Goal: Transaction & Acquisition: Book appointment/travel/reservation

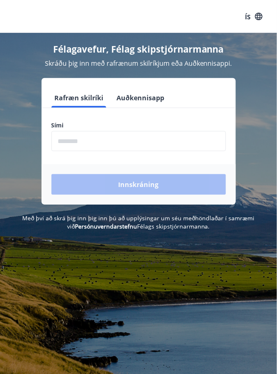
click at [74, 140] on input "phone" at bounding box center [138, 141] width 174 height 20
type input "********"
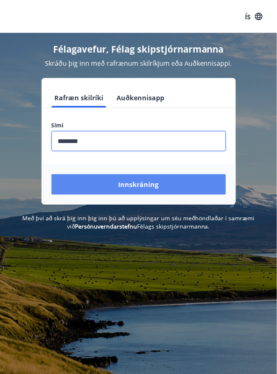
click at [136, 187] on font "Innskráning" at bounding box center [138, 185] width 40 height 9
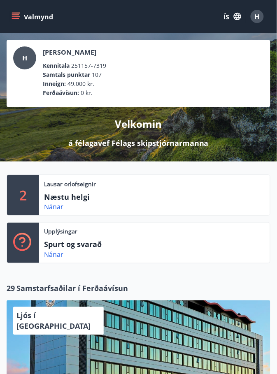
click at [70, 190] on div "Lausar orlofseignir Næstu helgi Nánar" at bounding box center [154, 195] width 231 height 40
click at [55, 207] on font "Nánar" at bounding box center [53, 207] width 19 height 9
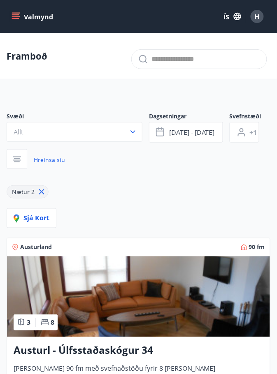
click at [18, 19] on icon "matseðill" at bounding box center [15, 18] width 7 height 1
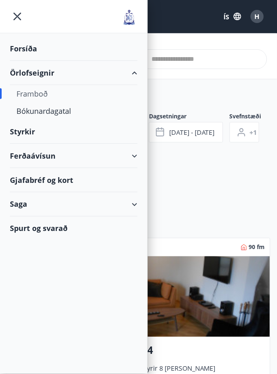
click at [36, 72] on font "Örlofseignir" at bounding box center [32, 73] width 44 height 10
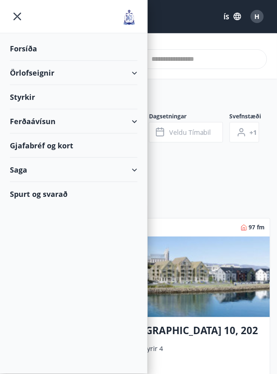
click at [134, 69] on div "Örlofseignir" at bounding box center [74, 73] width 128 height 24
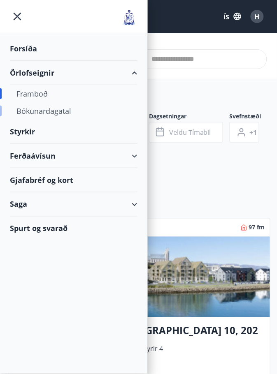
click at [54, 114] on font "Bókunardagatal" at bounding box center [43, 111] width 55 height 10
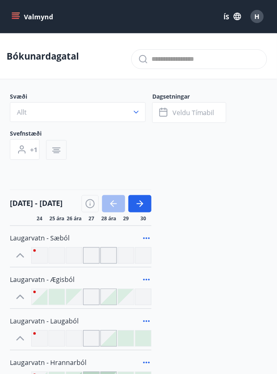
click at [56, 148] on icon "button" at bounding box center [56, 148] width 8 height 1
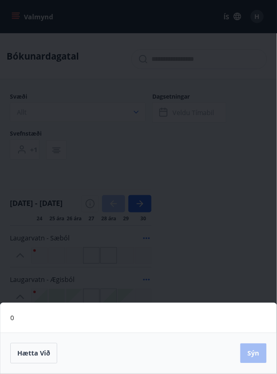
click at [187, 158] on div "0 Hætta við Sýn" at bounding box center [138, 187] width 277 height 374
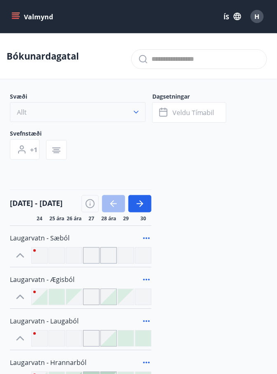
click at [137, 109] on icon "button" at bounding box center [136, 112] width 8 height 8
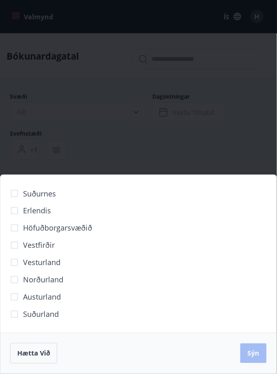
click at [83, 230] on font "Höfuðborgarsvæðið" at bounding box center [57, 228] width 69 height 10
click at [253, 351] on font "Sýn" at bounding box center [254, 353] width 12 height 9
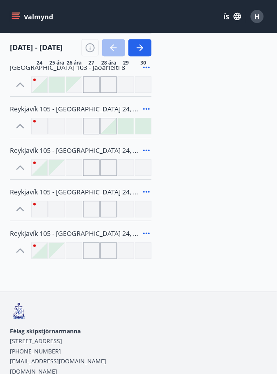
scroll to position [280, 0]
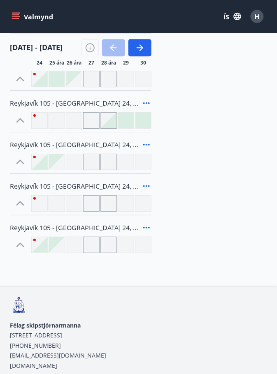
click at [144, 231] on icon at bounding box center [147, 228] width 10 height 10
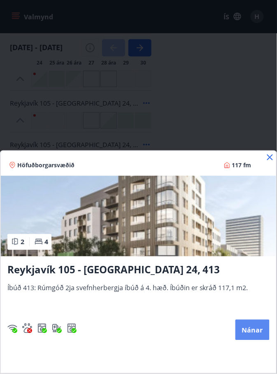
click at [254, 335] on font "Nánar" at bounding box center [252, 330] width 21 height 9
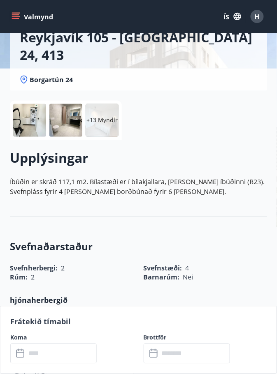
scroll to position [88, 0]
click at [46, 364] on input "text" at bounding box center [61, 354] width 71 height 20
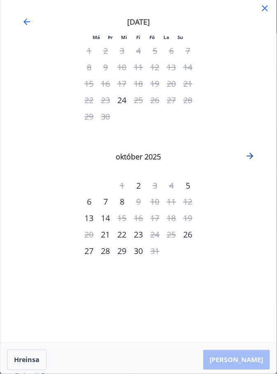
click at [252, 156] on icon "Move forward to switch to the next month." at bounding box center [250, 156] width 7 height 7
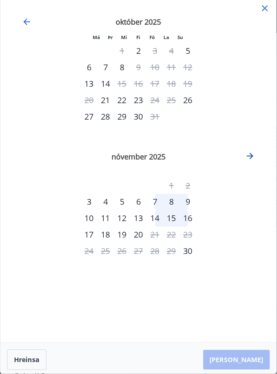
click at [253, 160] on icon "Move forward to switch to the next month." at bounding box center [250, 156] width 10 height 10
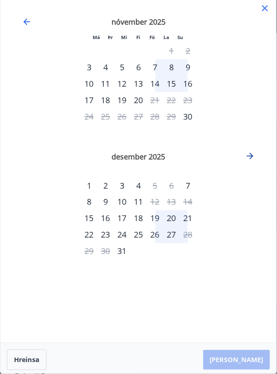
click at [253, 159] on icon "Move forward to switch to the next month." at bounding box center [250, 156] width 10 height 10
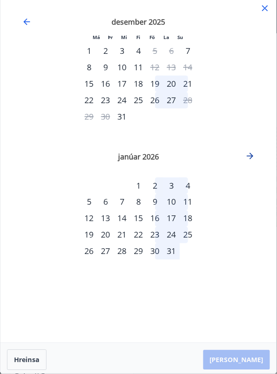
click at [251, 158] on icon "Move forward to switch to the next month." at bounding box center [250, 156] width 7 height 7
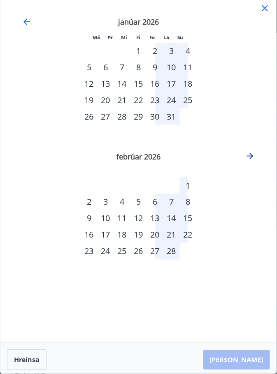
click at [251, 158] on icon "Move forward to switch to the next month." at bounding box center [250, 156] width 7 height 7
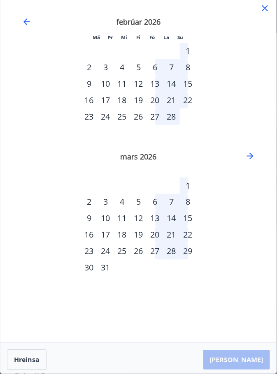
click at [142, 252] on div "26" at bounding box center [138, 252] width 16 height 16
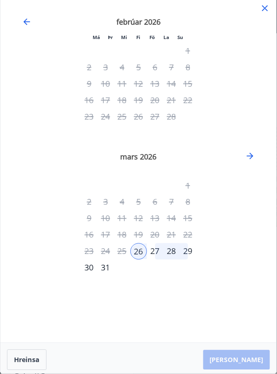
click at [108, 269] on div "31" at bounding box center [106, 268] width 16 height 16
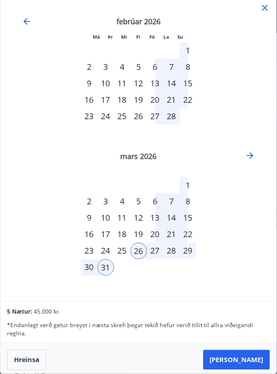
click at [179, 338] on div "* Endanlegt verð getur breyst í næsta skrefi þegar tekið hefur [PERSON_NAME] ti…" at bounding box center [138, 327] width 263 height 21
click at [183, 317] on div "5 Nætur: 45.000 kr." at bounding box center [138, 312] width 263 height 10
click at [265, 7] on icon at bounding box center [265, 7] width 1 height 1
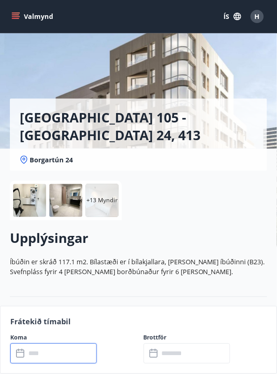
scroll to position [0, 0]
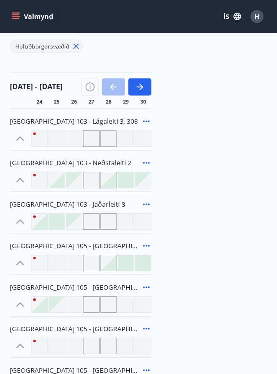
scroll to position [137, 0]
click at [76, 120] on span "[GEOGRAPHIC_DATA] 103 - Lágaleiti 3, 308" at bounding box center [74, 121] width 128 height 9
click at [20, 137] on icon at bounding box center [20, 139] width 8 height 5
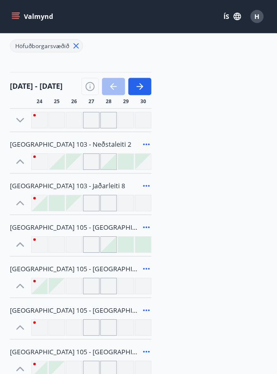
click at [14, 118] on icon at bounding box center [20, 120] width 13 height 13
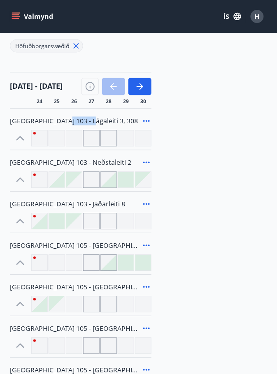
click at [147, 121] on icon at bounding box center [146, 122] width 7 height 2
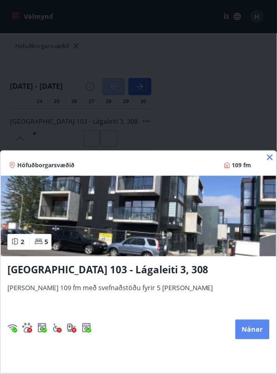
click at [246, 328] on button "Nánar" at bounding box center [252, 330] width 34 height 20
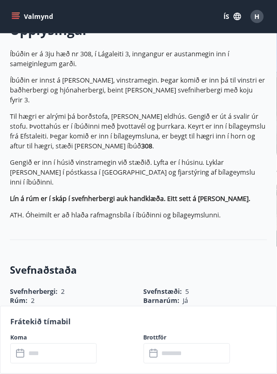
scroll to position [217, 0]
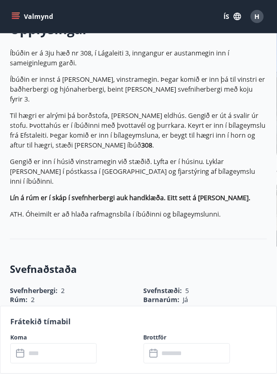
click at [49, 352] on input "text" at bounding box center [61, 354] width 71 height 20
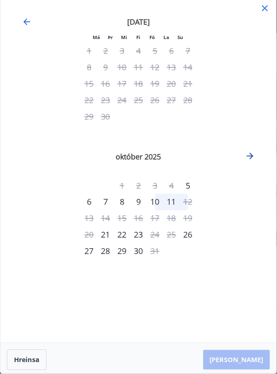
click at [250, 158] on icon "Move forward to switch to the next month." at bounding box center [250, 156] width 10 height 10
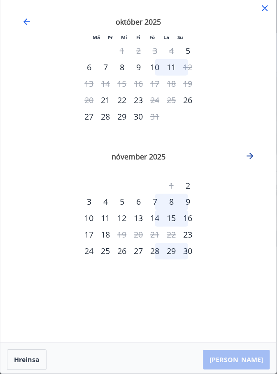
click at [251, 156] on icon "Move forward to switch to the next month." at bounding box center [250, 156] width 7 height 7
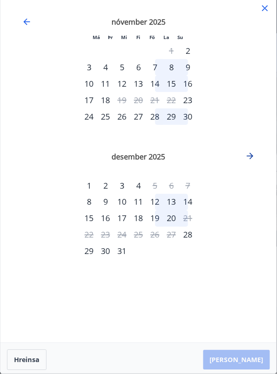
click at [251, 151] on icon "Move forward to switch to the next month." at bounding box center [250, 156] width 10 height 10
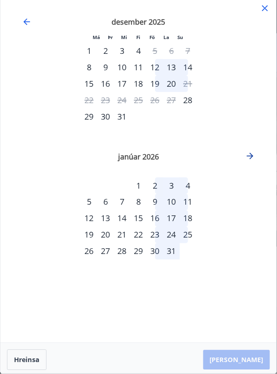
click at [254, 158] on icon "Move forward to switch to the next month." at bounding box center [250, 156] width 10 height 10
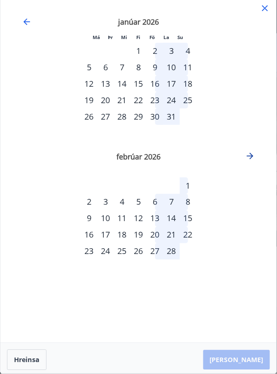
click at [250, 155] on icon "Move forward to switch to the next month." at bounding box center [250, 156] width 10 height 10
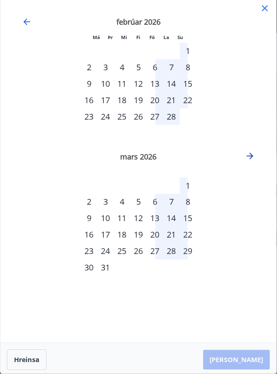
click at [250, 159] on icon "Move forward to switch to the next month." at bounding box center [250, 156] width 10 height 10
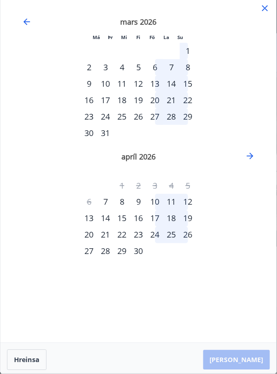
click at [139, 116] on div "26" at bounding box center [138, 117] width 16 height 16
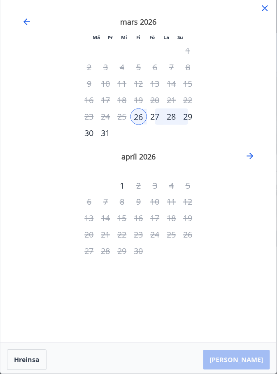
click at [106, 137] on div "31" at bounding box center [106, 133] width 16 height 16
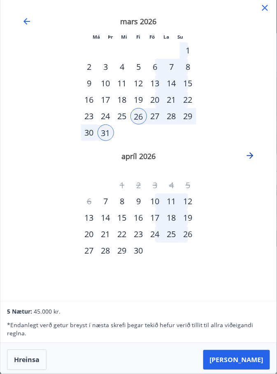
click at [253, 156] on icon "Move forward to switch to the next month." at bounding box center [250, 156] width 7 height 7
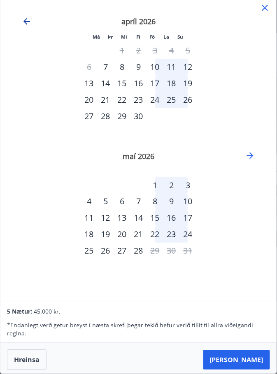
click at [27, 21] on icon "Move backward to switch to the previous month." at bounding box center [26, 21] width 7 height 7
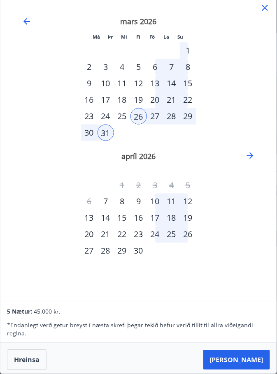
click at [105, 134] on div "31" at bounding box center [106, 133] width 16 height 16
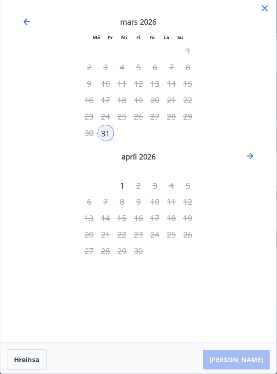
click at [158, 119] on div "27" at bounding box center [155, 117] width 16 height 16
click at [23, 18] on icon "Move backward to switch to the previous month." at bounding box center [27, 22] width 10 height 10
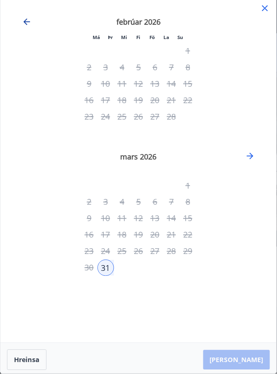
click at [27, 17] on icon "Move backward to switch to the previous month." at bounding box center [27, 22] width 10 height 10
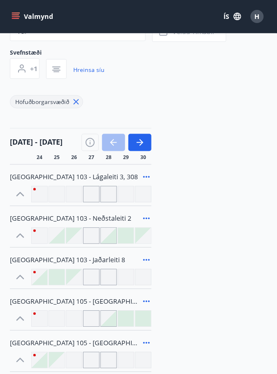
scroll to position [217, 0]
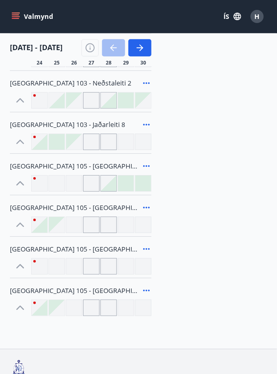
click at [150, 81] on icon at bounding box center [147, 83] width 10 height 10
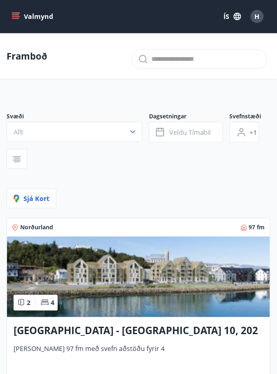
click at [16, 17] on icon "menu" at bounding box center [16, 16] width 8 height 8
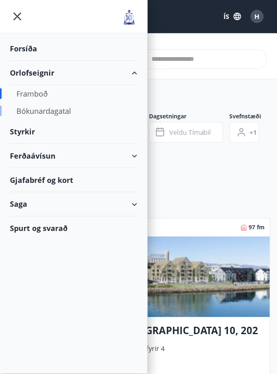
click at [55, 109] on div "Bókunardagatal" at bounding box center [73, 110] width 114 height 17
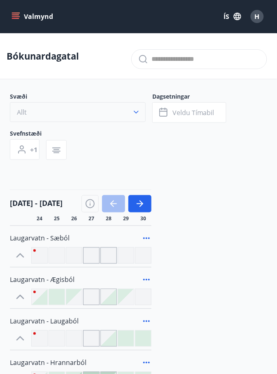
click at [135, 113] on icon "button" at bounding box center [136, 112] width 8 height 8
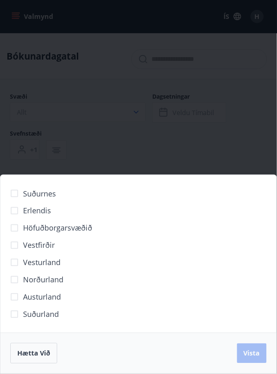
click at [80, 225] on span "Höfuðborgarsvæðið" at bounding box center [57, 228] width 69 height 11
click at [252, 355] on span "Vista" at bounding box center [252, 353] width 16 height 9
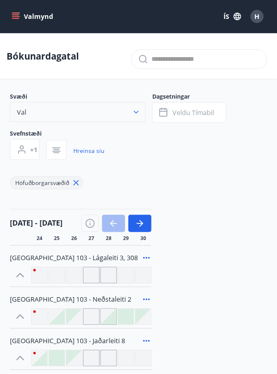
click at [137, 115] on icon "button" at bounding box center [136, 112] width 8 height 8
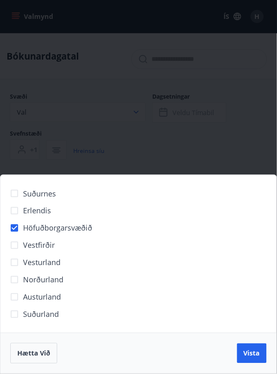
click at [146, 151] on div "Suðurnes Erlendis Höfuðborgarsvæðið [GEOGRAPHIC_DATA] [GEOGRAPHIC_DATA] [GEOGRA…" at bounding box center [138, 187] width 277 height 374
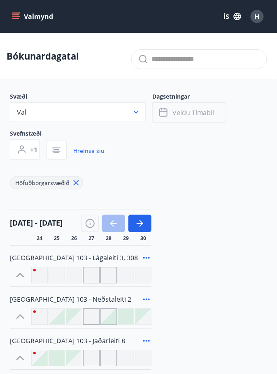
click at [207, 114] on span "Veldu tímabil" at bounding box center [193, 112] width 42 height 9
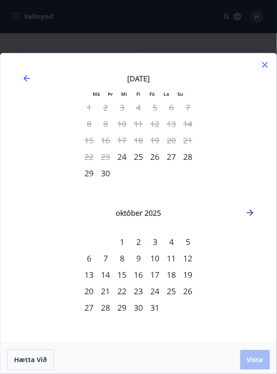
click at [252, 214] on icon "Move forward to switch to the next month." at bounding box center [250, 213] width 7 height 7
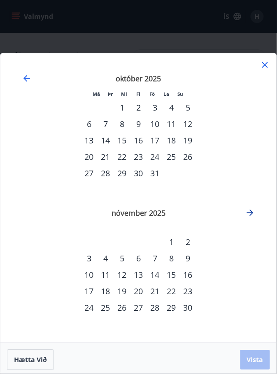
click at [252, 218] on icon "Move forward to switch to the next month." at bounding box center [250, 213] width 10 height 10
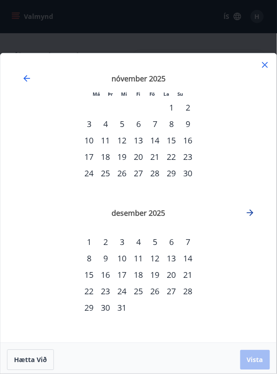
click at [252, 211] on icon "Move forward to switch to the next month." at bounding box center [250, 213] width 7 height 7
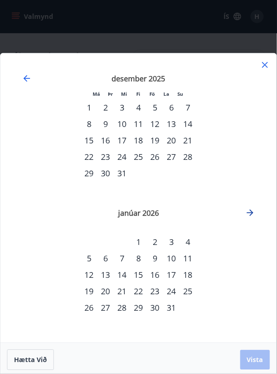
click at [249, 214] on icon "Move forward to switch to the next month." at bounding box center [250, 213] width 7 height 7
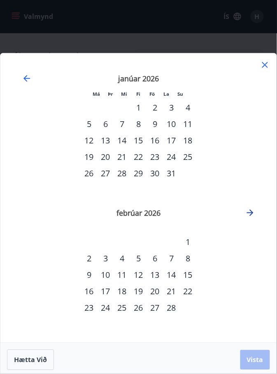
click at [249, 214] on icon "Move forward to switch to the next month." at bounding box center [250, 213] width 7 height 7
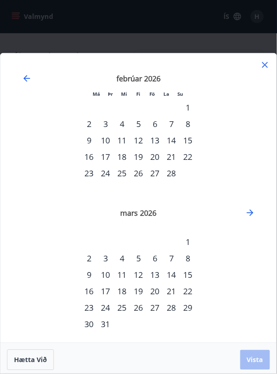
click at [139, 309] on div "26" at bounding box center [138, 308] width 16 height 16
click at [249, 364] on span "Vista" at bounding box center [255, 360] width 16 height 9
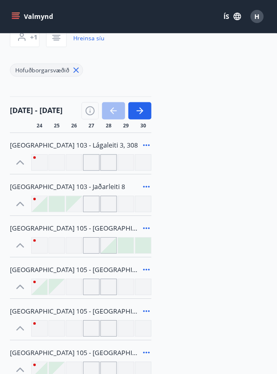
scroll to position [105, 0]
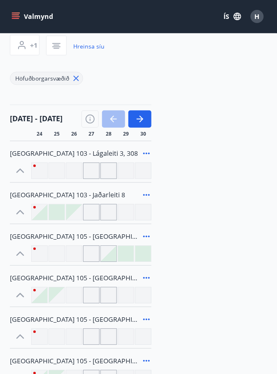
click at [146, 195] on icon at bounding box center [146, 196] width 7 height 2
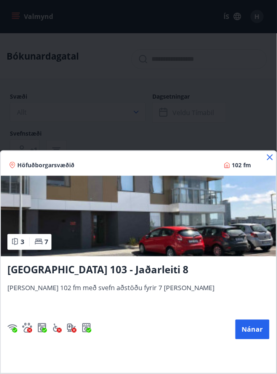
click at [271, 156] on icon at bounding box center [270, 158] width 6 height 6
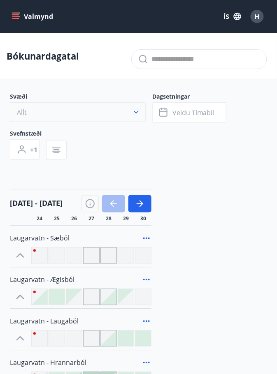
click at [135, 108] on icon "button" at bounding box center [136, 112] width 8 height 8
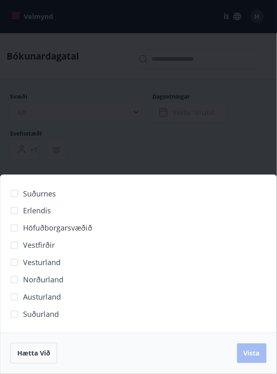
click at [70, 232] on span "Höfuðborgarsvæðið" at bounding box center [57, 228] width 69 height 11
click at [251, 353] on span "Vista" at bounding box center [252, 353] width 16 height 9
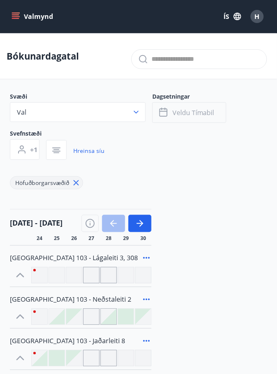
click at [190, 112] on span "Veldu tímabil" at bounding box center [193, 112] width 42 height 9
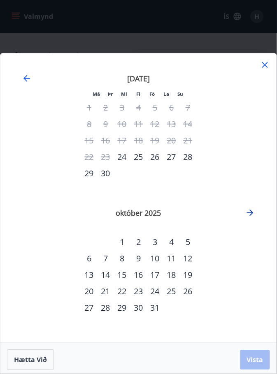
click at [249, 215] on icon "Move forward to switch to the next month." at bounding box center [250, 213] width 10 height 10
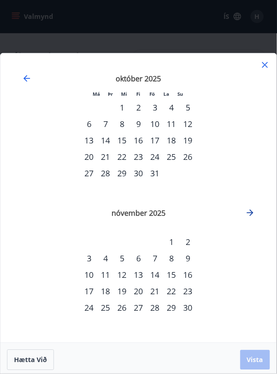
click at [251, 211] on icon "Move forward to switch to the next month." at bounding box center [250, 213] width 7 height 7
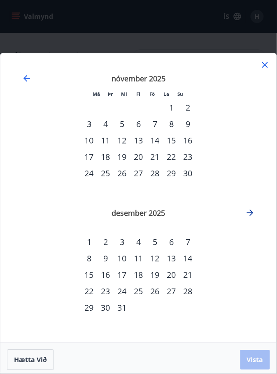
click at [250, 215] on icon "Move forward to switch to the next month." at bounding box center [250, 213] width 10 height 10
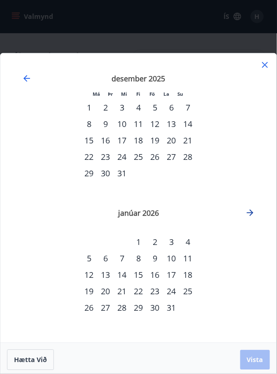
click at [250, 216] on icon "Move forward to switch to the next month." at bounding box center [250, 213] width 10 height 10
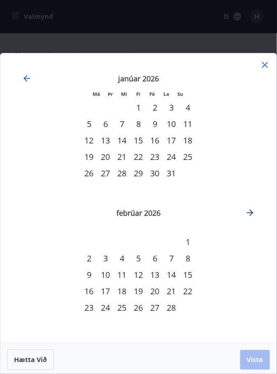
click at [249, 212] on icon "Move forward to switch to the next month." at bounding box center [250, 213] width 10 height 10
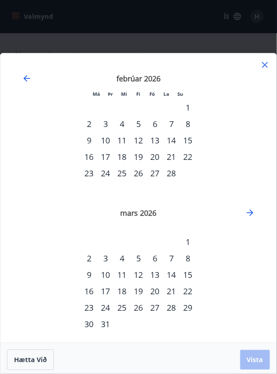
click at [139, 309] on div "26" at bounding box center [138, 308] width 16 height 16
click at [105, 329] on div "31" at bounding box center [106, 325] width 16 height 16
click at [140, 310] on div "26" at bounding box center [138, 308] width 16 height 16
click at [158, 310] on div "27" at bounding box center [155, 308] width 16 height 16
click at [173, 313] on div "28" at bounding box center [171, 308] width 16 height 16
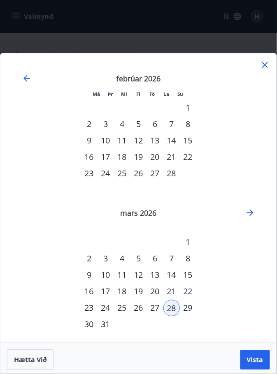
click at [139, 310] on div "26" at bounding box center [138, 308] width 16 height 16
click at [169, 330] on td "Calendar" at bounding box center [171, 325] width 16 height 16
click at [108, 329] on div "31" at bounding box center [106, 325] width 16 height 16
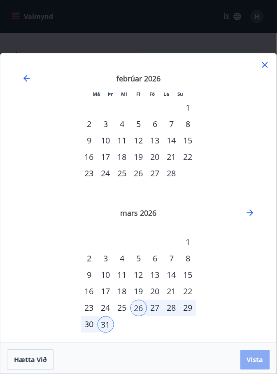
click at [253, 361] on span "Vista" at bounding box center [255, 360] width 16 height 9
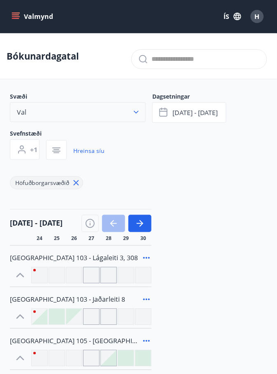
click at [137, 115] on icon "button" at bounding box center [136, 112] width 8 height 8
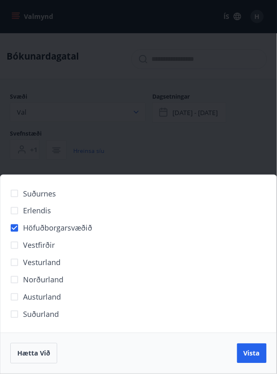
click at [79, 227] on span "Höfuðborgarsvæðið" at bounding box center [57, 228] width 69 height 11
click at [81, 224] on span "Höfuðborgarsvæðið" at bounding box center [57, 228] width 69 height 11
click at [256, 352] on span "Vista" at bounding box center [252, 353] width 16 height 9
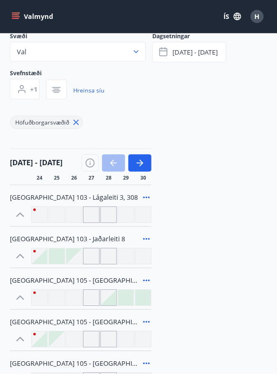
scroll to position [61, 0]
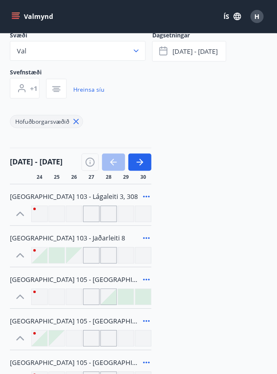
click at [251, 225] on div "[GEOGRAPHIC_DATA] 103 - Lágaleiti 3, 308 [GEOGRAPHIC_DATA] 103 - [GEOGRAPHIC_DA…" at bounding box center [138, 307] width 257 height 246
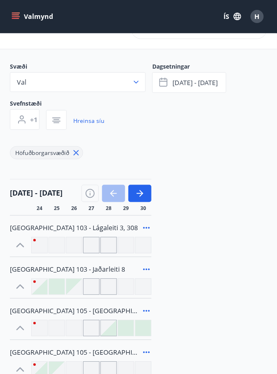
scroll to position [0, 0]
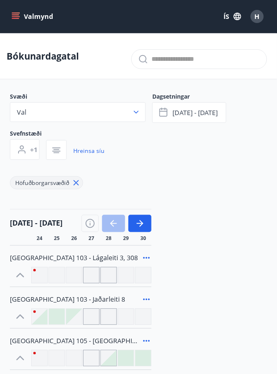
click at [146, 259] on icon at bounding box center [146, 259] width 7 height 2
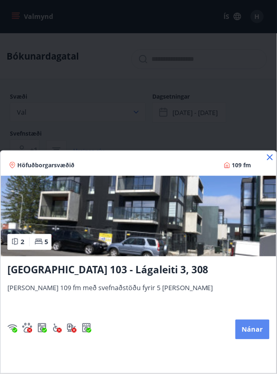
click at [253, 328] on button "Nánar" at bounding box center [252, 330] width 34 height 20
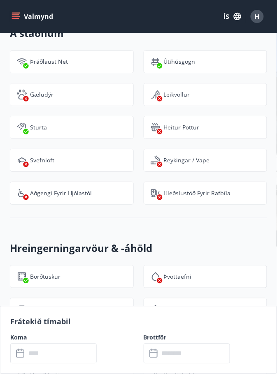
scroll to position [1136, 0]
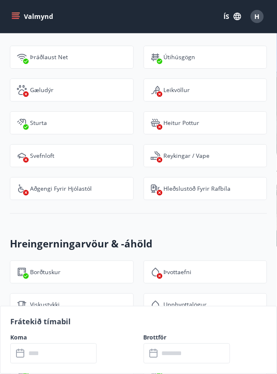
click at [72, 364] on input "text" at bounding box center [61, 354] width 71 height 20
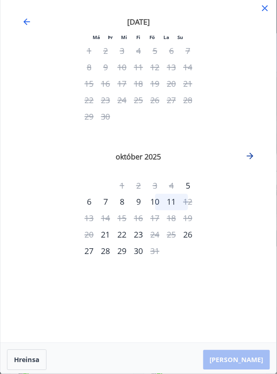
click at [255, 153] on icon "Move forward to switch to the next month." at bounding box center [250, 156] width 10 height 10
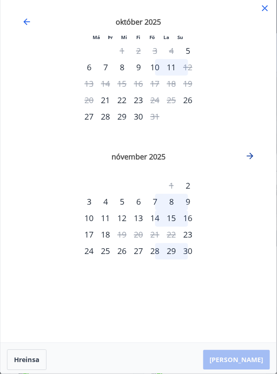
click at [252, 157] on icon "Move forward to switch to the next month." at bounding box center [250, 156] width 7 height 7
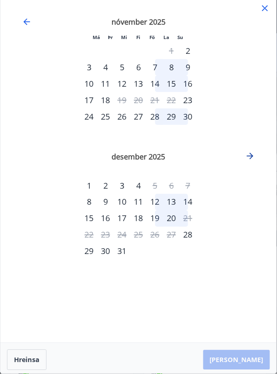
click at [252, 160] on icon "Move forward to switch to the next month." at bounding box center [250, 156] width 10 height 10
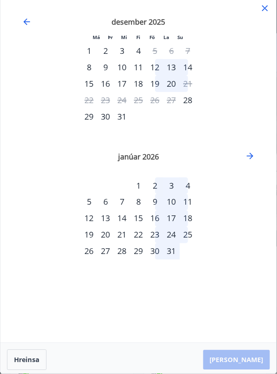
click at [252, 167] on div "[DATE] 1 2 3 4 5 6 7 8 9 10 11 12 13 14 15 16 17 18 19 20 21 22 23 24 25 26 27 …" at bounding box center [138, 142] width 256 height 270
click at [253, 158] on icon "Move forward to switch to the next month." at bounding box center [250, 156] width 10 height 10
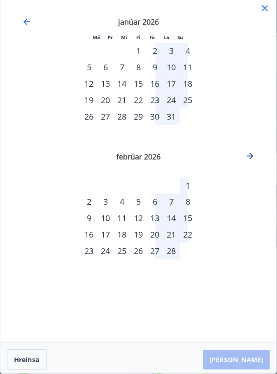
click at [254, 157] on icon "Move forward to switch to the next month." at bounding box center [250, 156] width 10 height 10
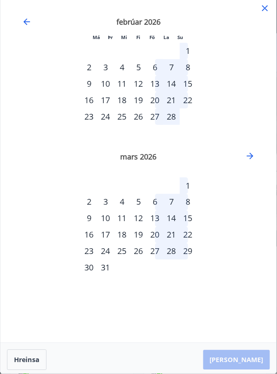
click at [143, 251] on div "26" at bounding box center [138, 252] width 16 height 16
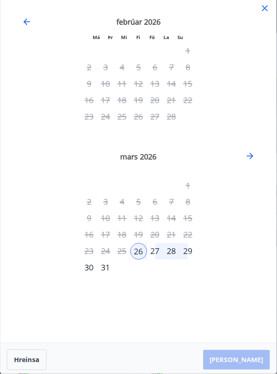
click at [109, 269] on div "31" at bounding box center [106, 268] width 16 height 16
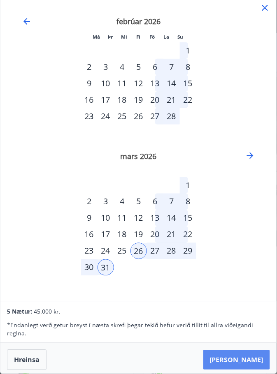
click at [247, 370] on button "[PERSON_NAME]" at bounding box center [236, 361] width 67 height 20
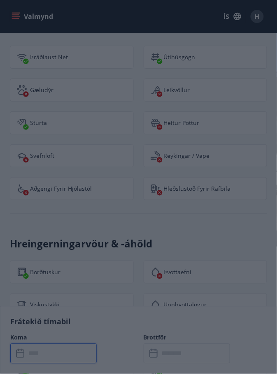
type input "******"
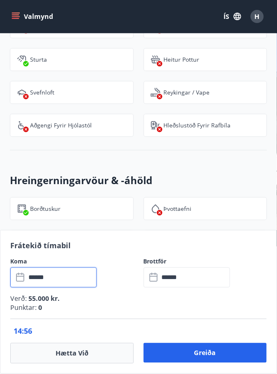
scroll to position [1199, 0]
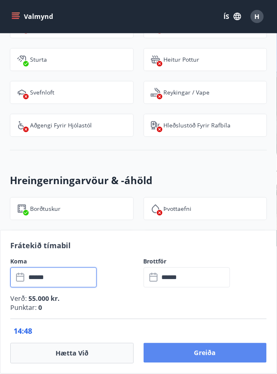
click at [209, 363] on button "Greiða" at bounding box center [205, 354] width 123 height 20
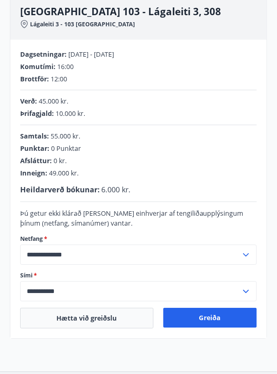
scroll to position [112, 0]
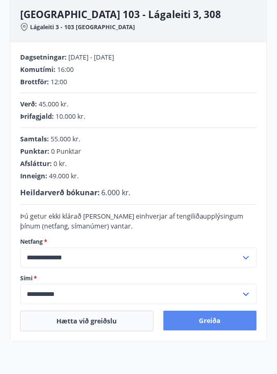
click at [207, 325] on button "Greiða" at bounding box center [210, 321] width 94 height 20
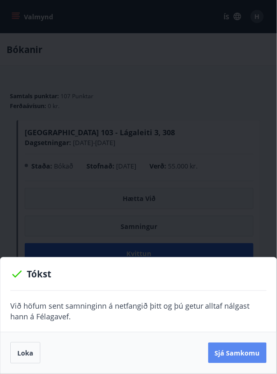
click at [239, 353] on font "Sjá samkomu" at bounding box center [237, 353] width 45 height 9
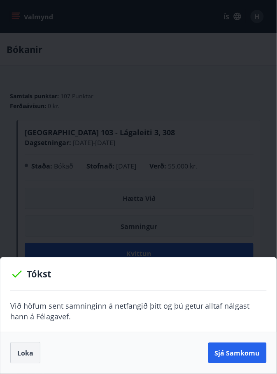
click at [26, 351] on font "Loka" at bounding box center [25, 353] width 16 height 9
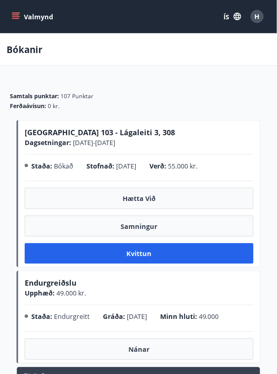
click at [14, 15] on icon "matseðill" at bounding box center [15, 14] width 7 height 1
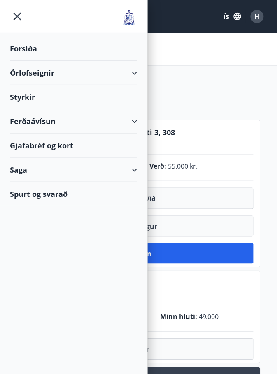
click at [134, 69] on div "Örlofseignir" at bounding box center [74, 73] width 128 height 24
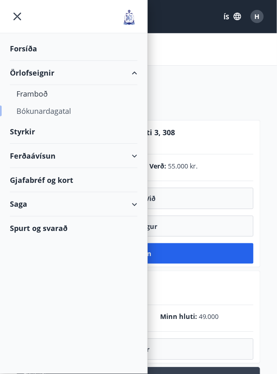
click at [51, 115] on font "Bókunardagatal" at bounding box center [43, 111] width 55 height 10
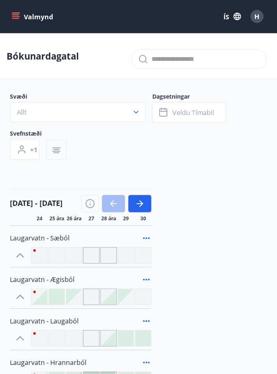
click at [55, 149] on icon "button" at bounding box center [56, 151] width 10 height 10
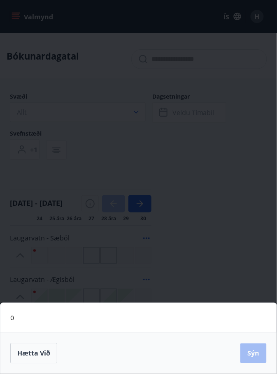
click at [153, 163] on div "0 Hætta við Sýn" at bounding box center [138, 187] width 277 height 374
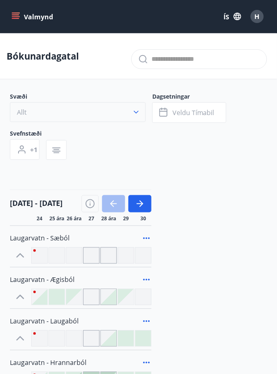
click at [130, 109] on button "Allt" at bounding box center [78, 112] width 136 height 20
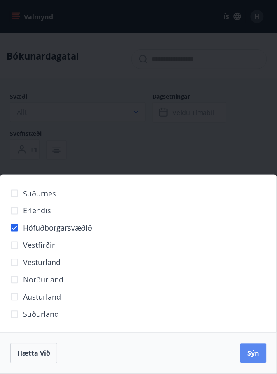
click at [254, 353] on font "Sýn" at bounding box center [254, 353] width 12 height 9
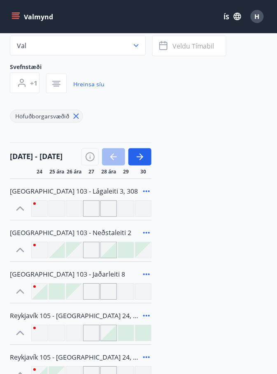
scroll to position [63, 0]
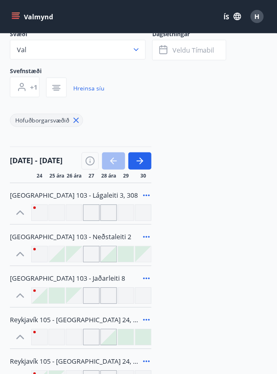
click at [146, 237] on icon at bounding box center [146, 238] width 7 height 2
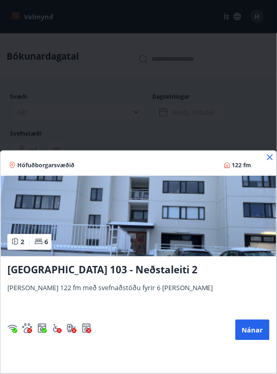
click at [269, 160] on icon at bounding box center [270, 158] width 6 height 6
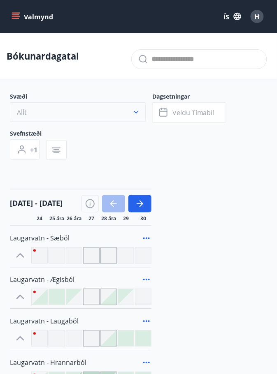
click at [133, 110] on icon "button" at bounding box center [136, 112] width 8 height 8
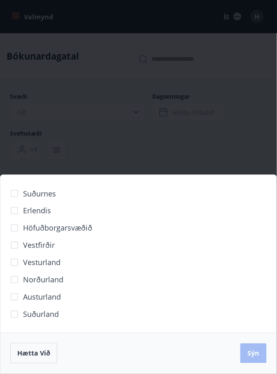
click at [59, 233] on font "Höfuðborgarsvæðið" at bounding box center [57, 228] width 69 height 10
click at [255, 358] on font "Sýn" at bounding box center [254, 353] width 12 height 9
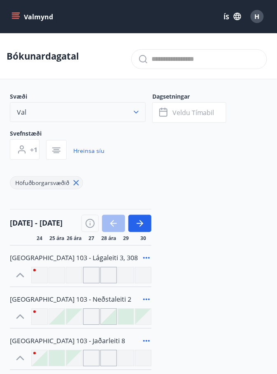
click at [135, 112] on icon "button" at bounding box center [136, 112] width 5 height 3
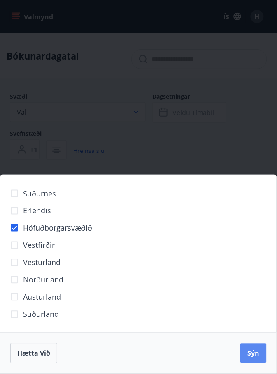
click at [257, 358] on font "Sýn" at bounding box center [254, 353] width 12 height 9
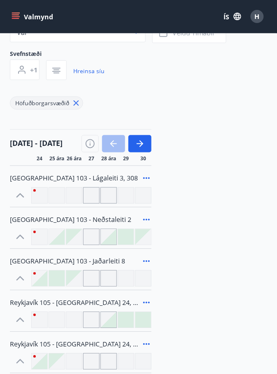
scroll to position [81, 0]
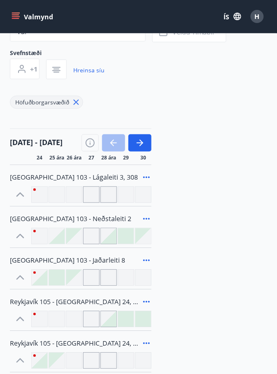
click at [146, 177] on icon at bounding box center [146, 178] width 7 height 2
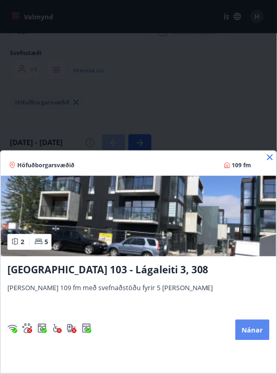
click at [253, 335] on font "Nánar" at bounding box center [252, 330] width 21 height 9
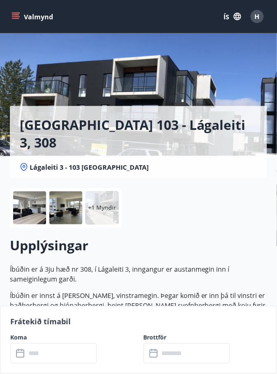
click at [26, 213] on div at bounding box center [29, 208] width 33 height 33
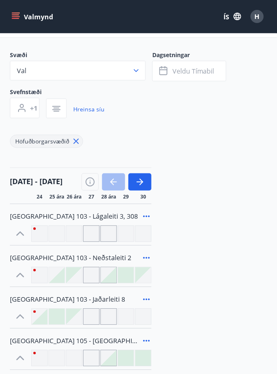
scroll to position [48, 0]
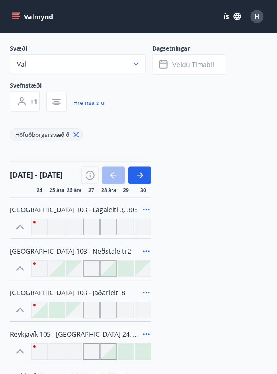
click at [260, 15] on div "H" at bounding box center [257, 16] width 13 height 13
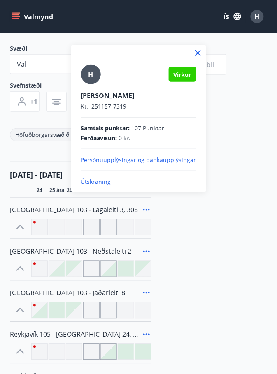
click at [111, 180] on p "Útskráning" at bounding box center [138, 182] width 115 height 8
